Goal: Entertainment & Leisure: Consume media (video, audio)

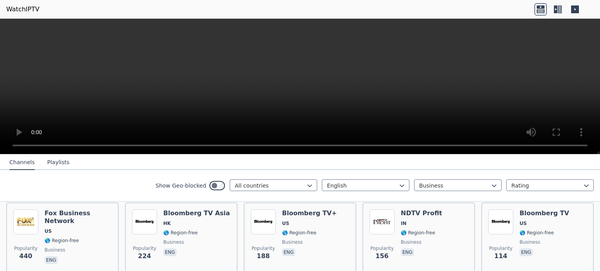
scroll to position [156, 0]
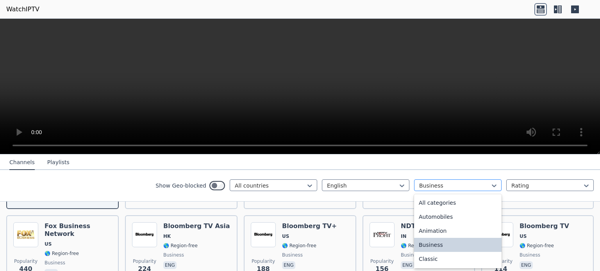
click at [493, 182] on div "Business" at bounding box center [457, 186] width 87 height 12
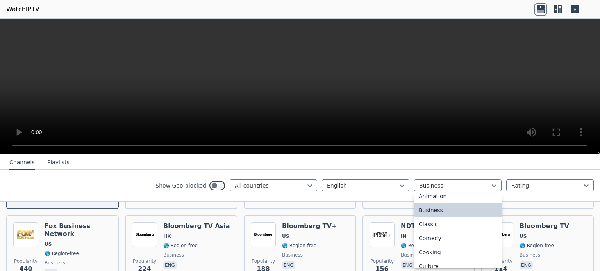
scroll to position [0, 0]
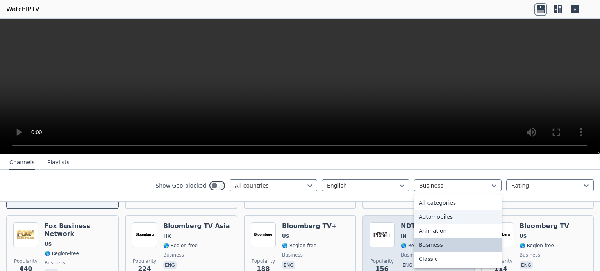
click at [377, 223] on img at bounding box center [381, 235] width 25 height 25
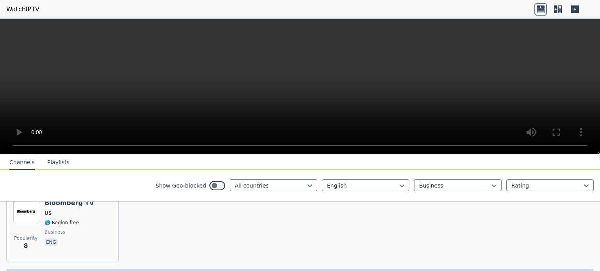
scroll to position [734, 0]
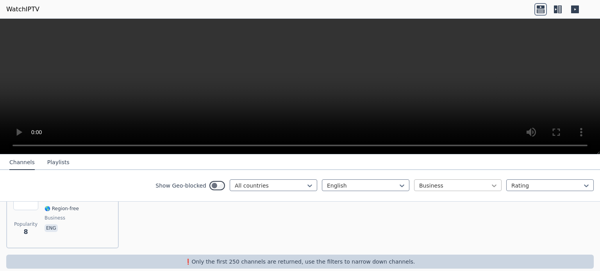
click at [490, 184] on icon at bounding box center [494, 186] width 8 height 8
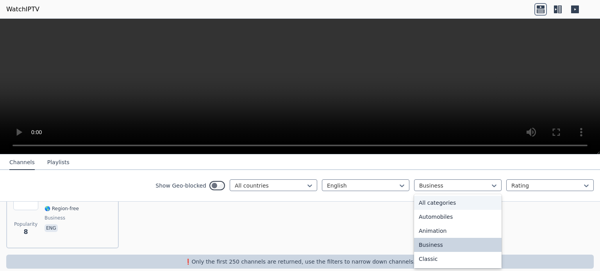
click at [468, 200] on div "All categories" at bounding box center [457, 203] width 87 height 14
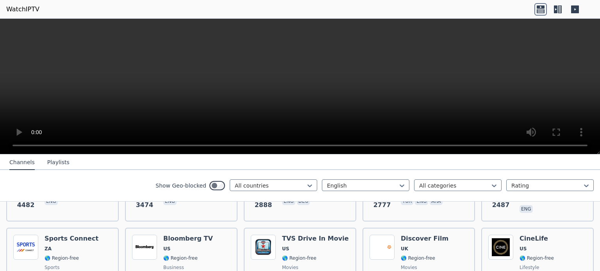
scroll to position [234, 0]
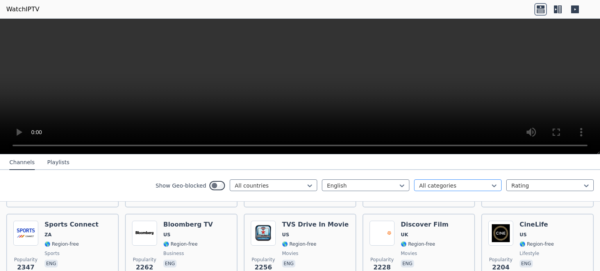
click at [471, 188] on div at bounding box center [454, 186] width 71 height 8
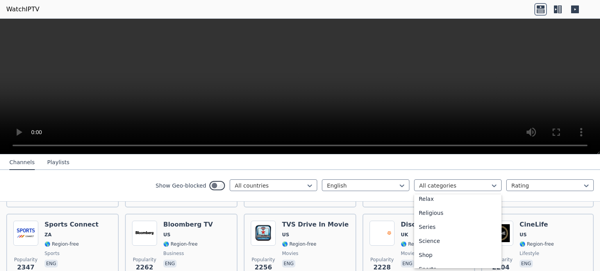
scroll to position [269, 0]
click at [455, 227] on div "Series" at bounding box center [457, 230] width 87 height 14
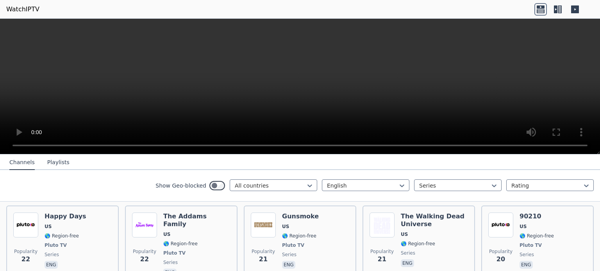
scroll to position [820, 0]
